Goal: Complete application form: Complete application form

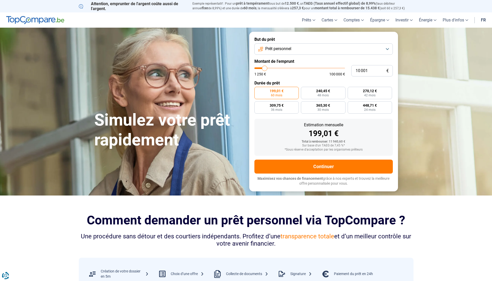
type input "11 500"
type input "11500"
type input "15 500"
type input "15500"
type input "17 750"
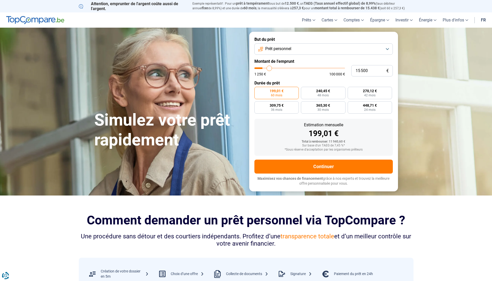
type input "17750"
type input "20 250"
type input "20250"
type input "23 000"
type input "23000"
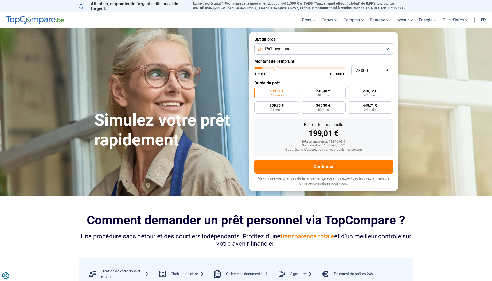
type input "25 750"
type input "25750"
type input "28 250"
type input "28250"
type input "31 000"
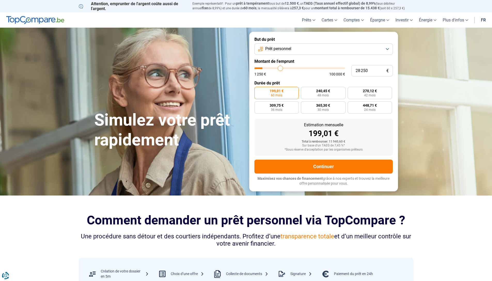
type input "31000"
type input "34 000"
type input "34000"
type input "37 000"
type input "37000"
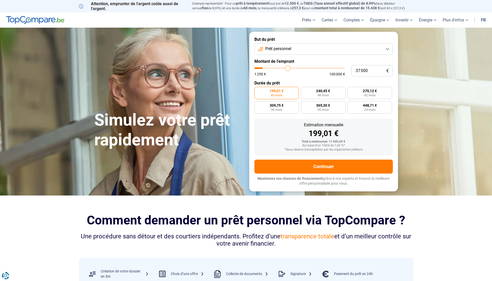
type input "40 000"
type input "40000"
type input "46 000"
type input "46000"
type input "49 000"
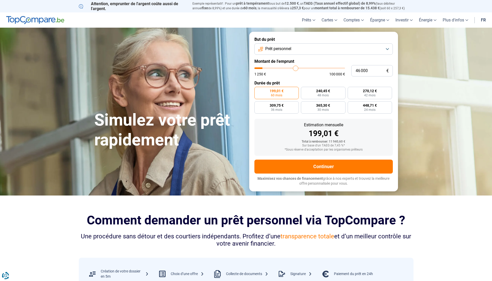
type input "49000"
type input "52 500"
type input "52500"
type input "55 500"
type input "55500"
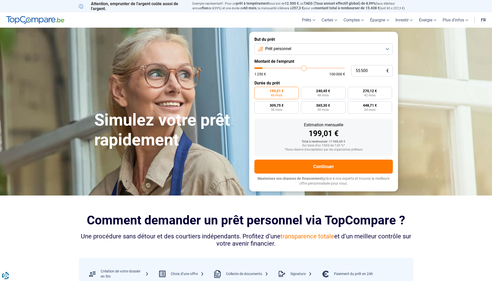
type input "58 000"
type input "58000"
type input "60 750"
type input "60750"
type input "63 750"
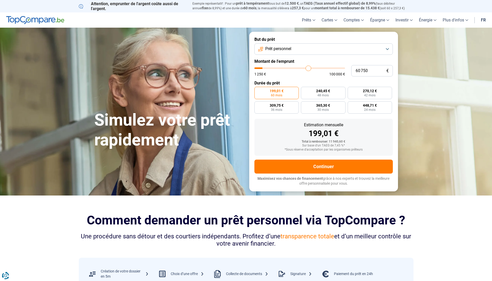
type input "63750"
type input "66 500"
type input "66500"
type input "69 500"
type input "69500"
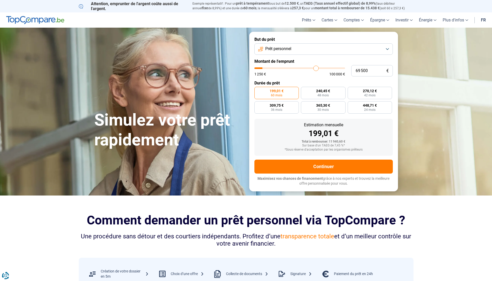
type input "75 000"
type input "75000"
type input "77 750"
type input "77750"
type input "80 250"
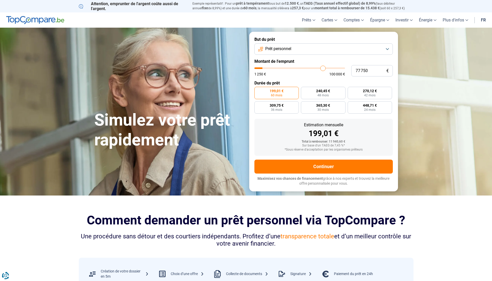
type input "80250"
type input "82 750"
type input "82750"
type input "85 250"
type input "85250"
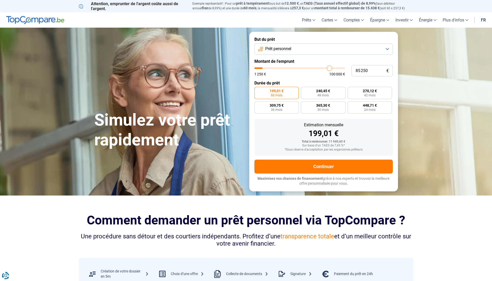
type input "87 500"
type input "87500"
type input "89 750"
type input "89750"
type input "91 750"
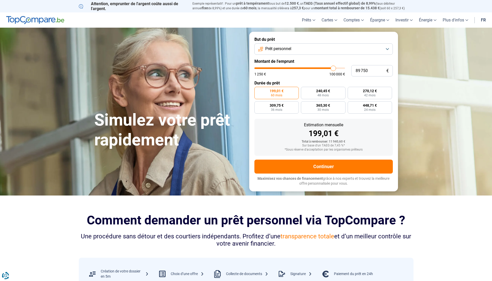
type input "91750"
type input "94 000"
type input "94000"
type input "96 000"
type input "96000"
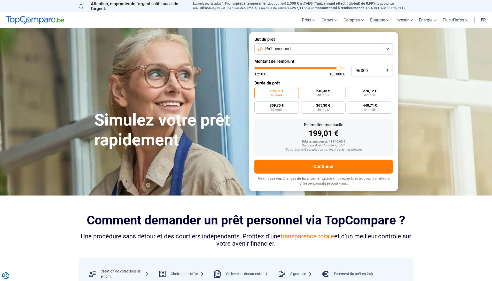
type input "99 500"
type input "99500"
type input "100 000"
drag, startPoint x: 265, startPoint y: 68, endPoint x: 367, endPoint y: 76, distance: 101.8
type input "100000"
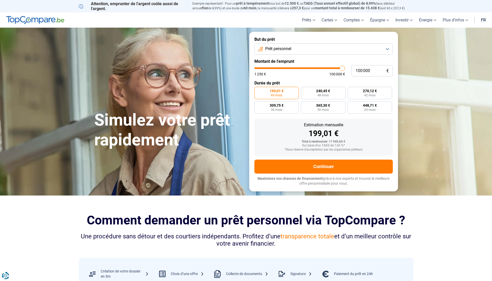
click at [345, 69] on input "range" at bounding box center [300, 68] width 91 height 2
radio input "false"
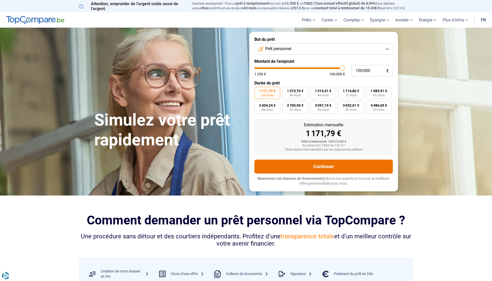
click at [296, 169] on button "Continuer" at bounding box center [324, 167] width 139 height 14
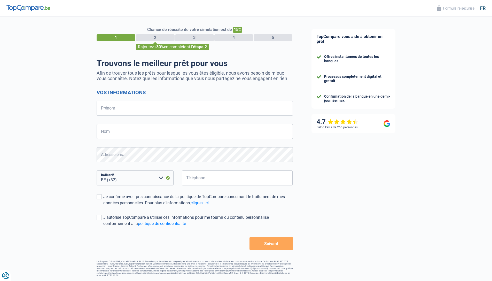
select select "32"
